Goal: Task Accomplishment & Management: Manage account settings

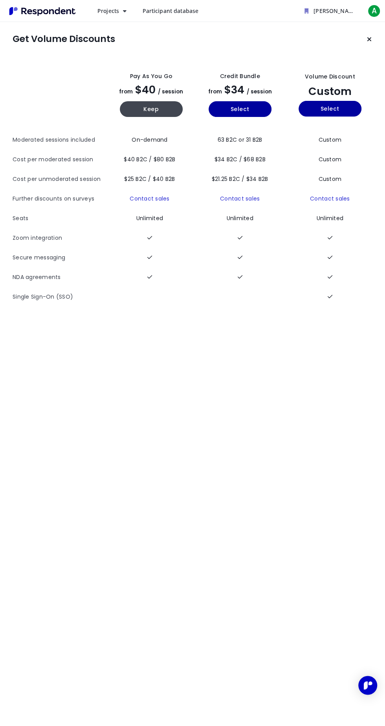
click at [110, 10] on span "Projects" at bounding box center [108, 10] width 22 height 7
click at [174, 453] on md-backdrop at bounding box center [192, 363] width 385 height 726
click at [134, 117] on button "Keep" at bounding box center [151, 109] width 63 height 16
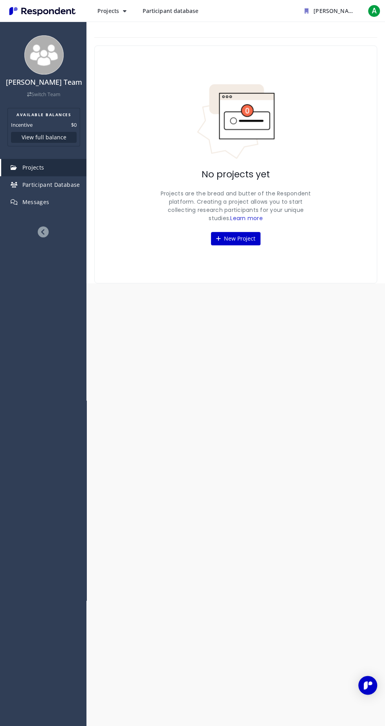
click at [40, 184] on span "Participant Database" at bounding box center [51, 184] width 58 height 7
click at [38, 235] on icon at bounding box center [43, 231] width 11 height 11
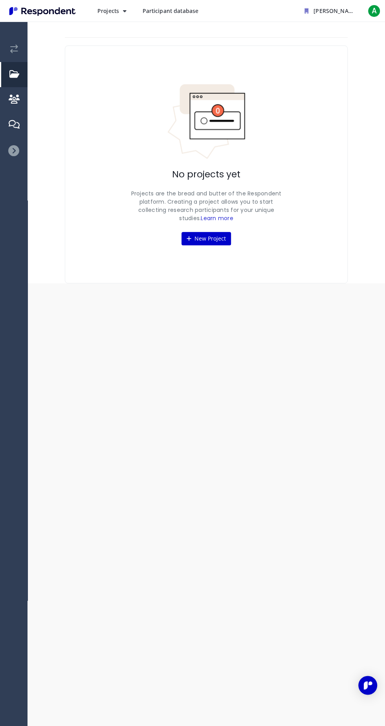
click at [155, 9] on span "Participant database" at bounding box center [170, 10] width 56 height 7
click at [14, 49] on em "Current: Abraham" at bounding box center [14, 49] width 8 height 9
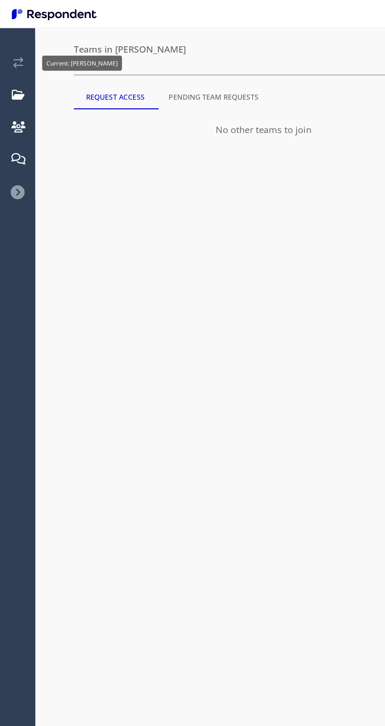
click at [6, 147] on div at bounding box center [13, 150] width 27 height 11
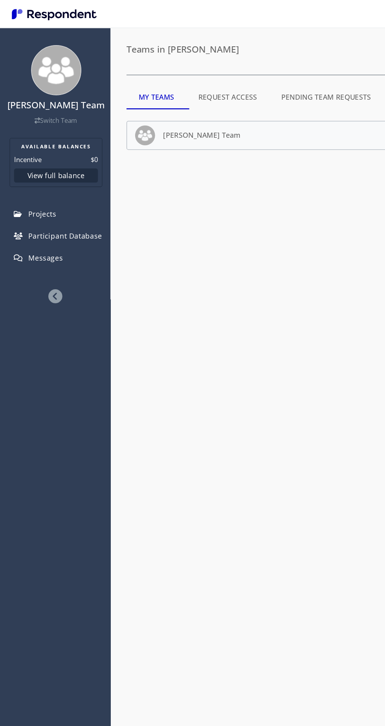
click at [41, 58] on img at bounding box center [43, 54] width 39 height 39
click at [18, 167] on em "Projects" at bounding box center [16, 167] width 10 height 5
